Goal: Information Seeking & Learning: Learn about a topic

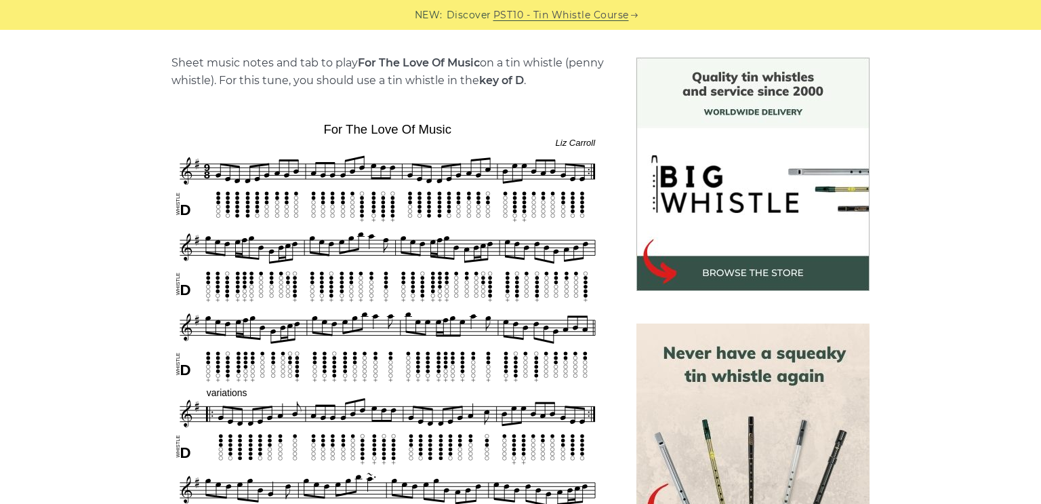
scroll to position [222, 0]
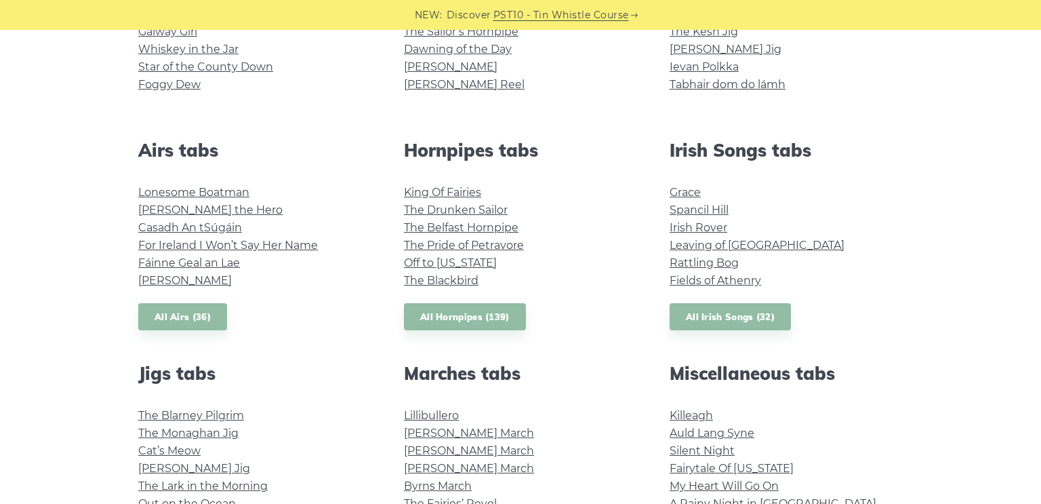
scroll to position [556, 0]
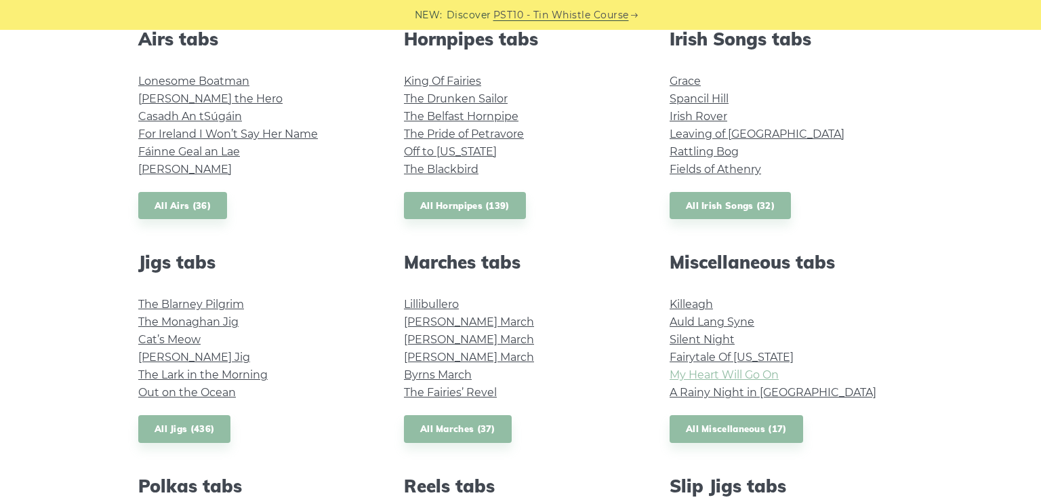
click at [732, 376] on link "My Heart Will Go On" at bounding box center [724, 374] width 109 height 13
click at [755, 356] on link "Fairytale Of [US_STATE]" at bounding box center [732, 356] width 124 height 13
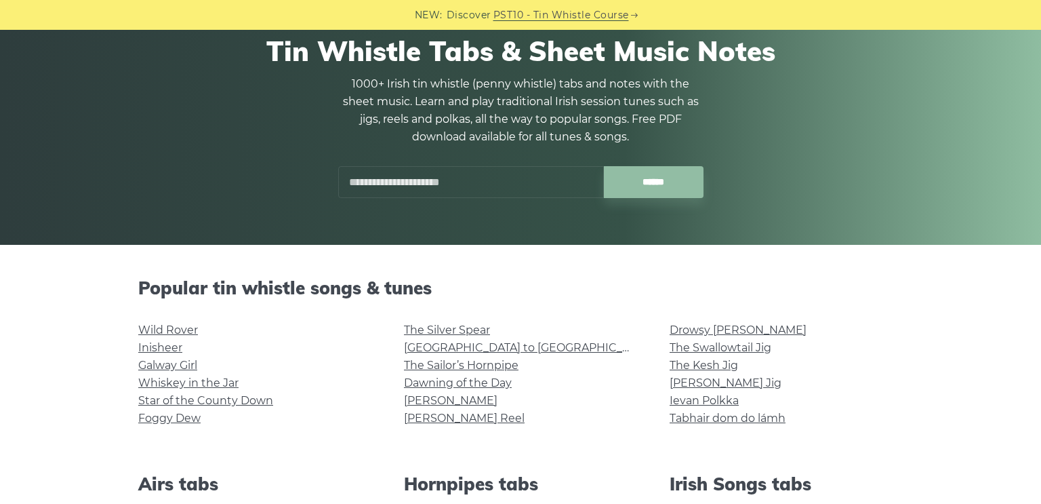
scroll to position [111, 0]
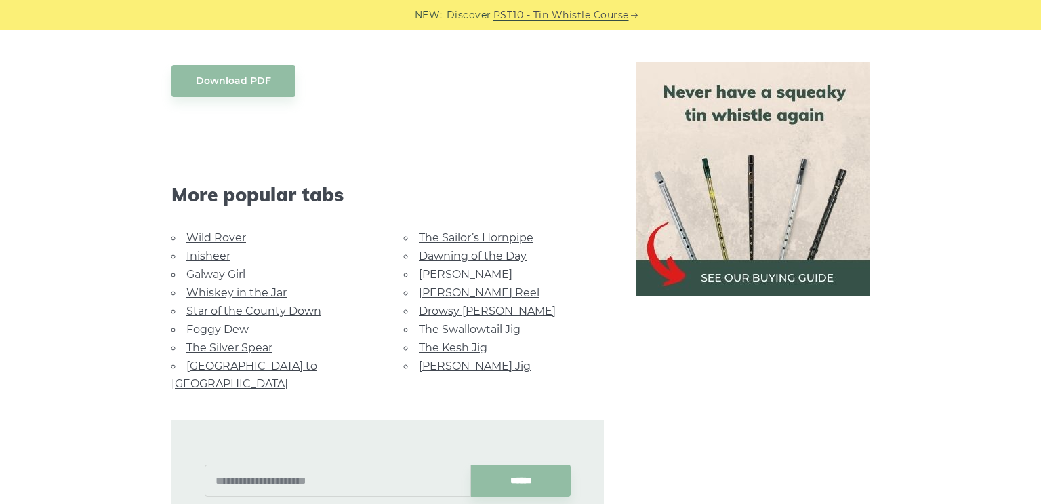
scroll to position [767, 0]
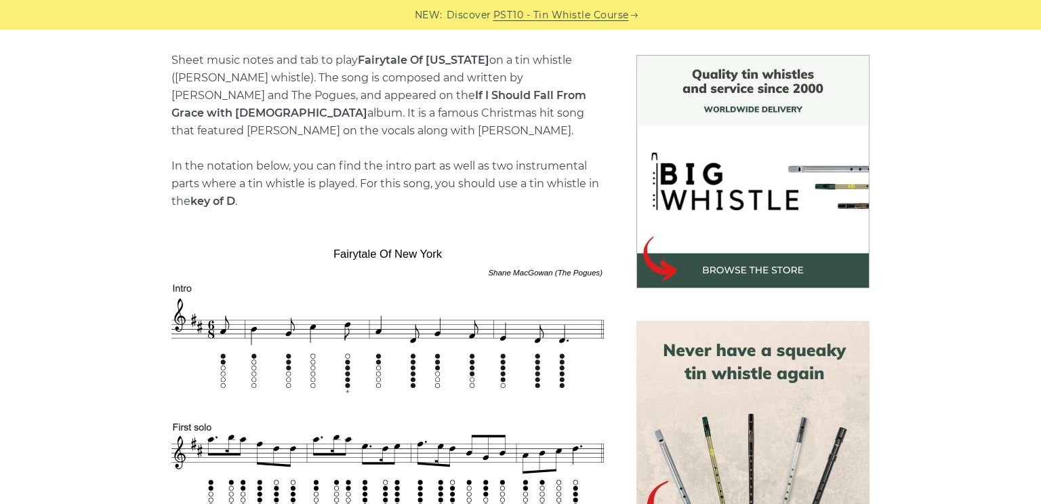
scroll to position [445, 0]
